Goal: Register for event/course

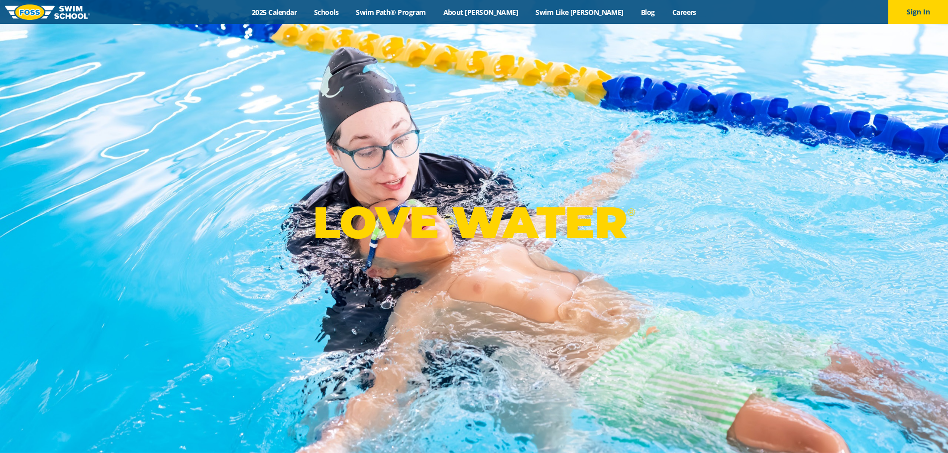
click at [305, 11] on link "2025 Calendar" at bounding box center [274, 11] width 62 height 9
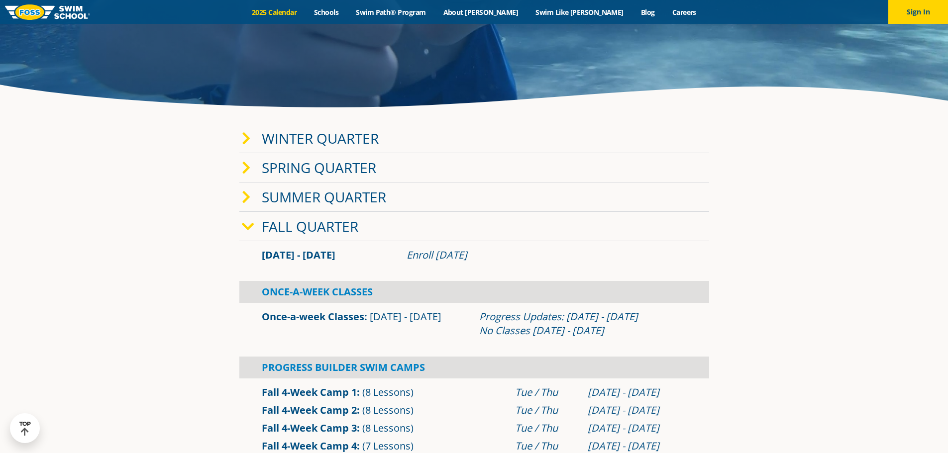
click at [269, 136] on link "Winter Quarter" at bounding box center [320, 138] width 117 height 19
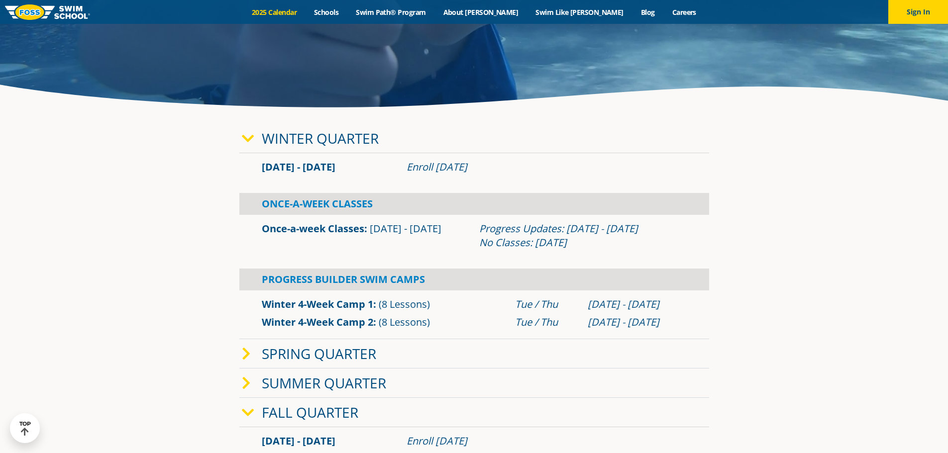
click at [269, 136] on link "Winter Quarter" at bounding box center [320, 138] width 117 height 19
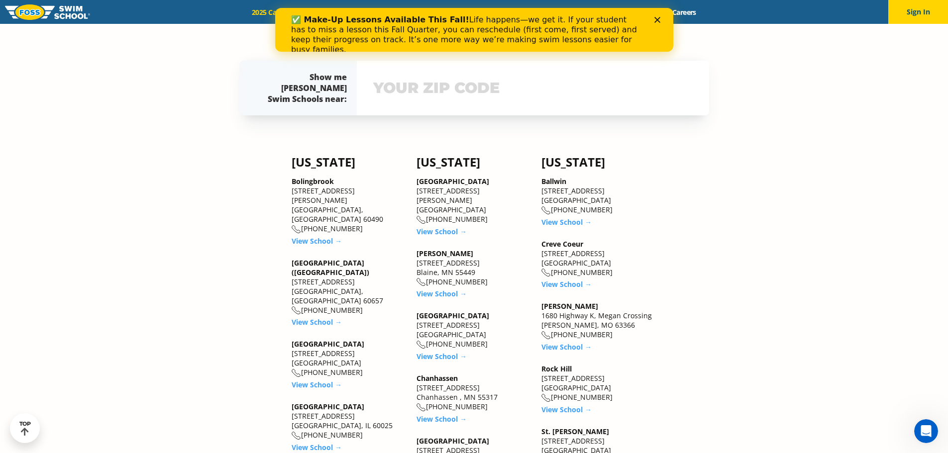
scroll to position [696, 0]
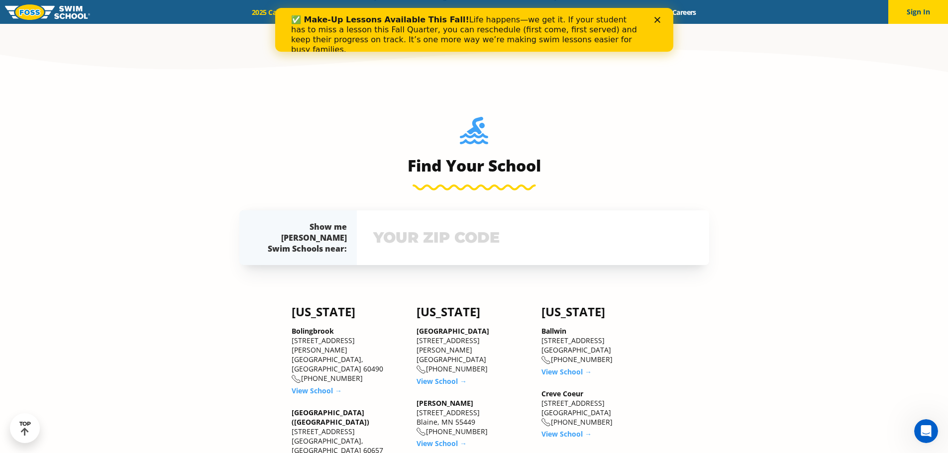
click at [477, 237] on input "text" at bounding box center [533, 237] width 324 height 29
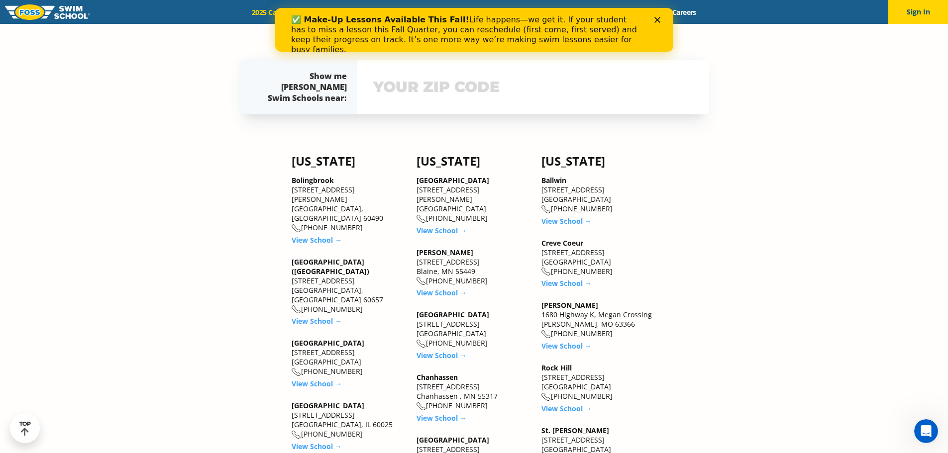
scroll to position [857, 0]
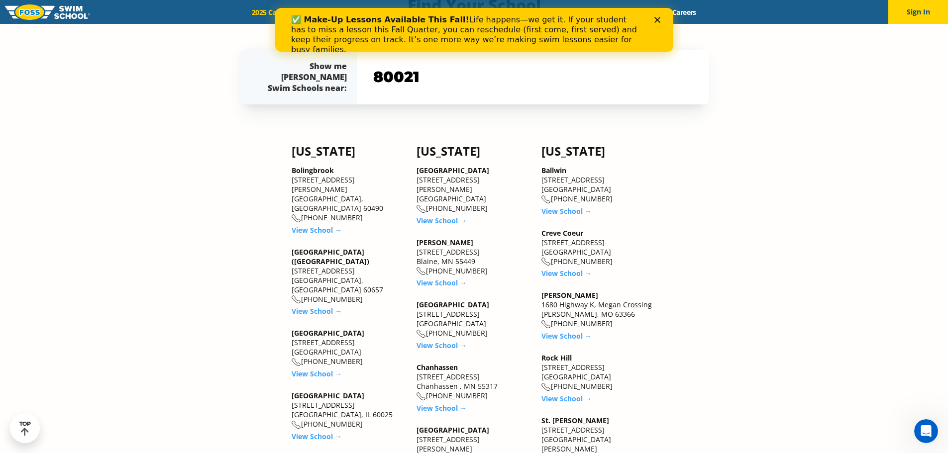
type input "80021"
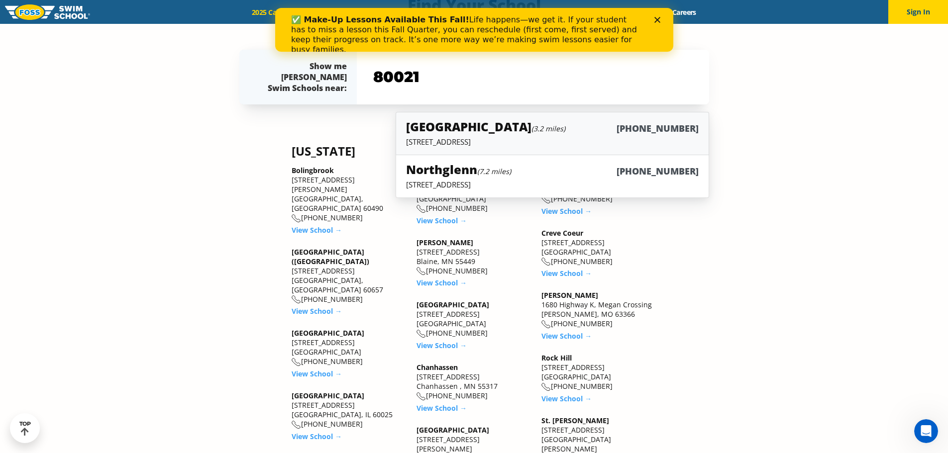
click at [576, 130] on div "Westminster (3.2 miles) (983) 203-0300" at bounding box center [552, 127] width 292 height 18
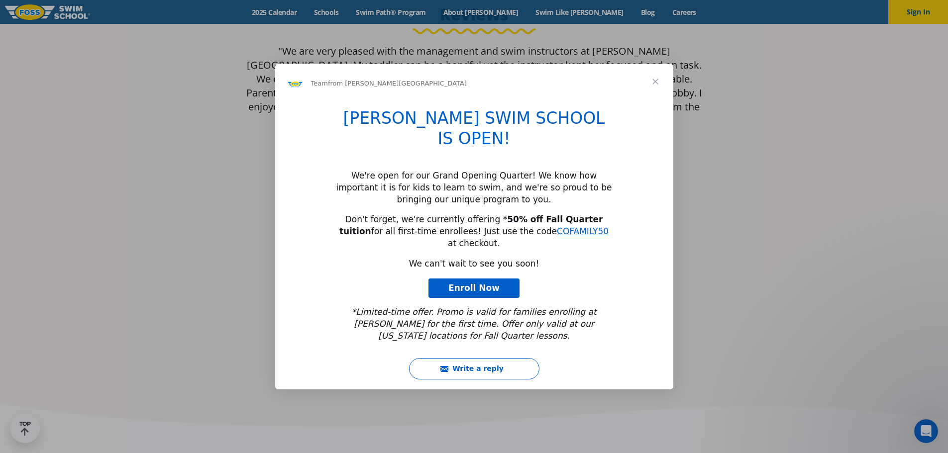
click at [653, 99] on span "Close" at bounding box center [655, 82] width 36 height 36
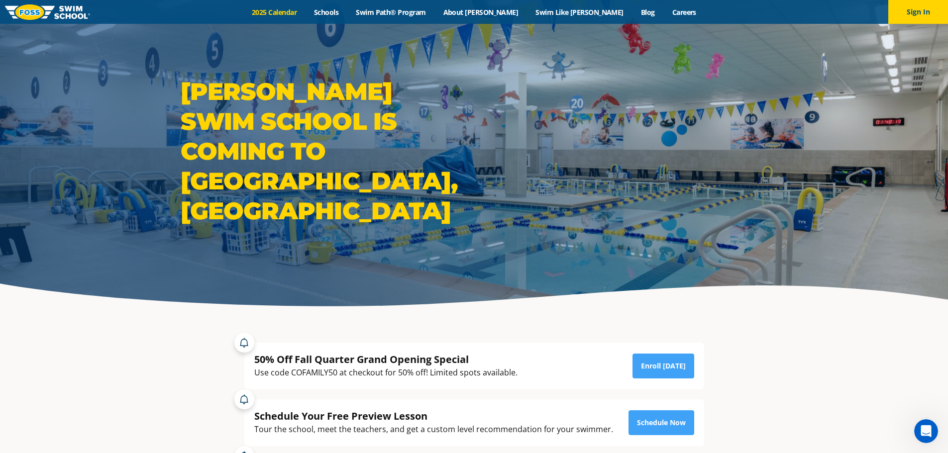
click at [305, 15] on link "2025 Calendar" at bounding box center [274, 11] width 62 height 9
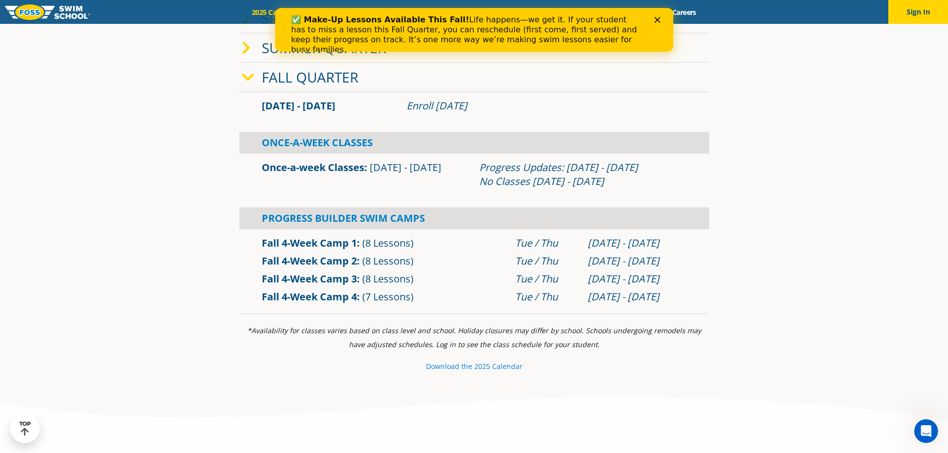
click at [509, 366] on small "e 2025 Calendar" at bounding box center [495, 366] width 54 height 9
